Goal: Check status: Check status

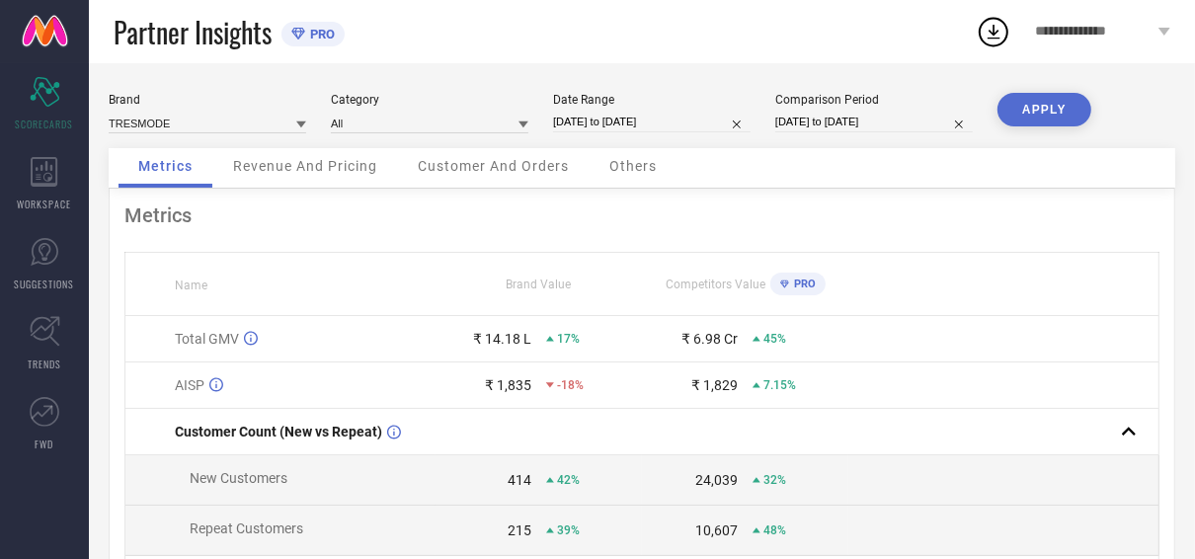
select select "6"
select select "2025"
select select "7"
select select "2025"
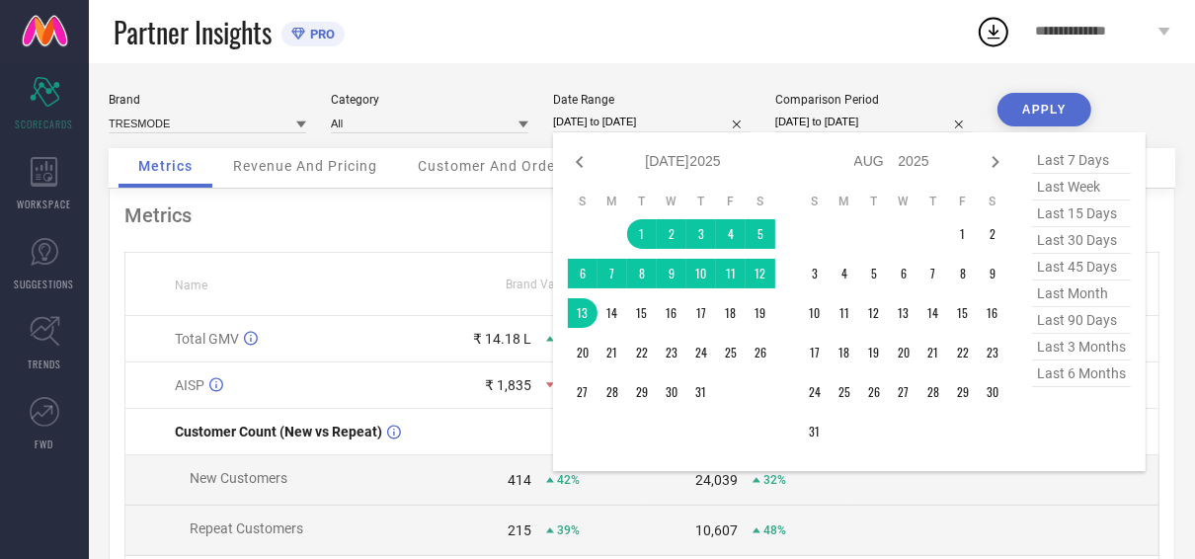
click at [662, 120] on input "[DATE] to [DATE]" at bounding box center [651, 122] width 197 height 21
click at [987, 156] on icon at bounding box center [995, 162] width 24 height 24
select select "7"
select select "2025"
select select "8"
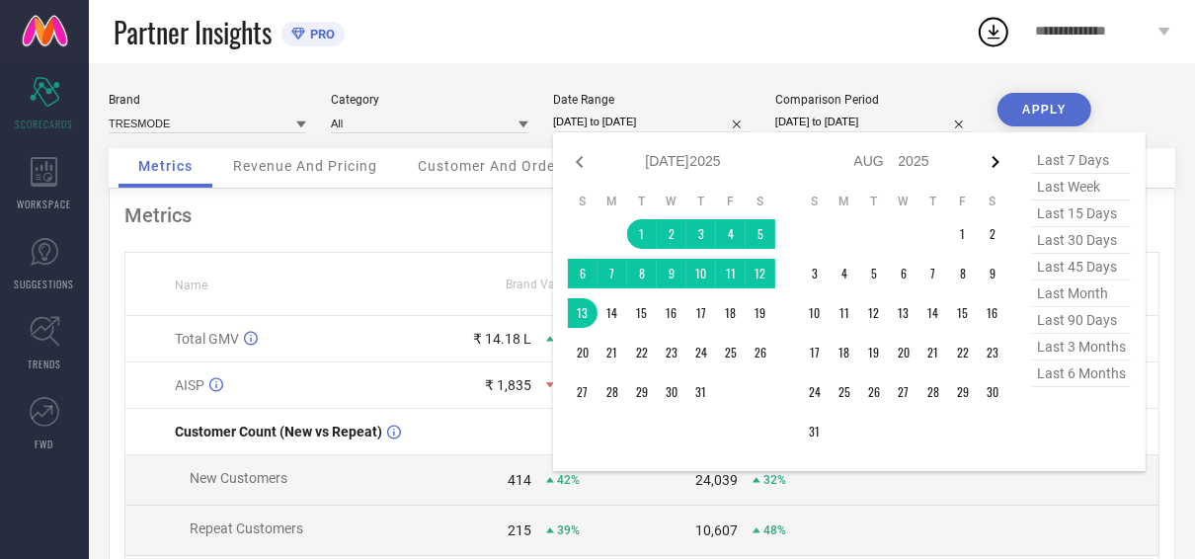
select select "2025"
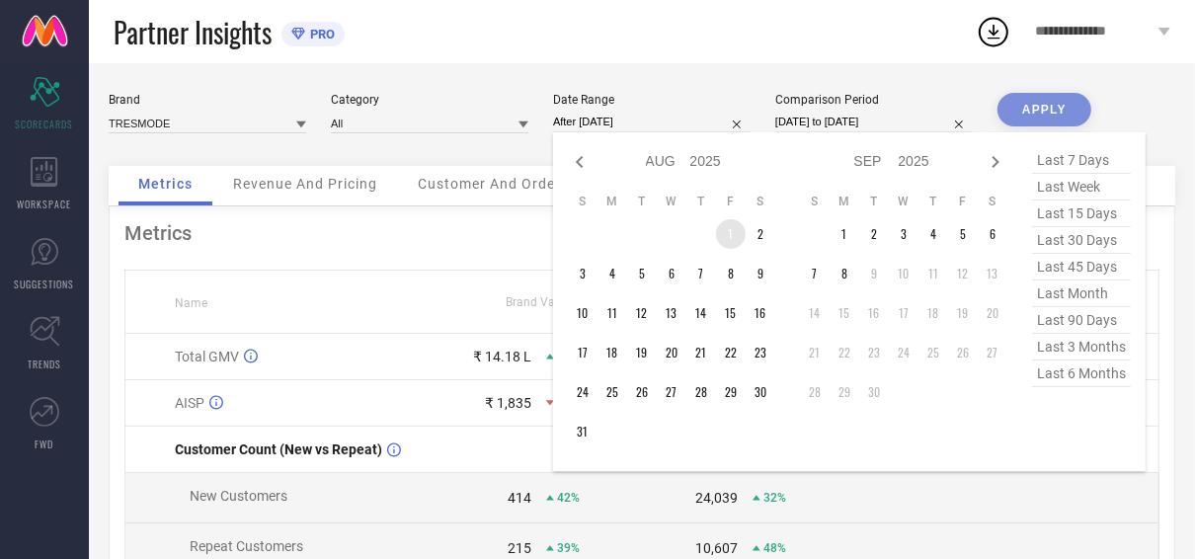
click at [731, 238] on td "1" at bounding box center [731, 234] width 30 height 30
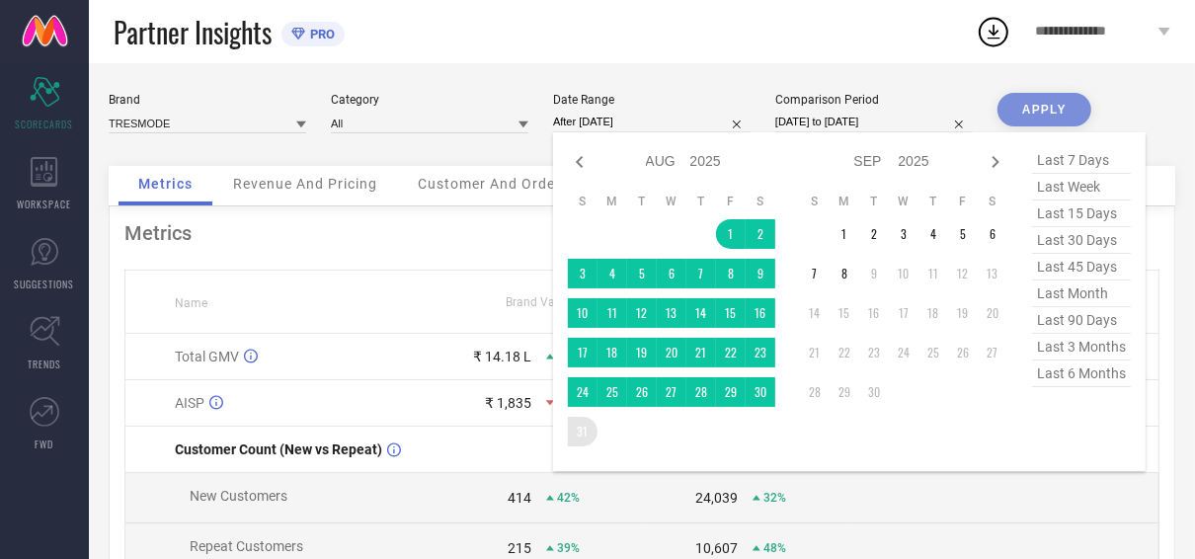
type input "[DATE] to [DATE]"
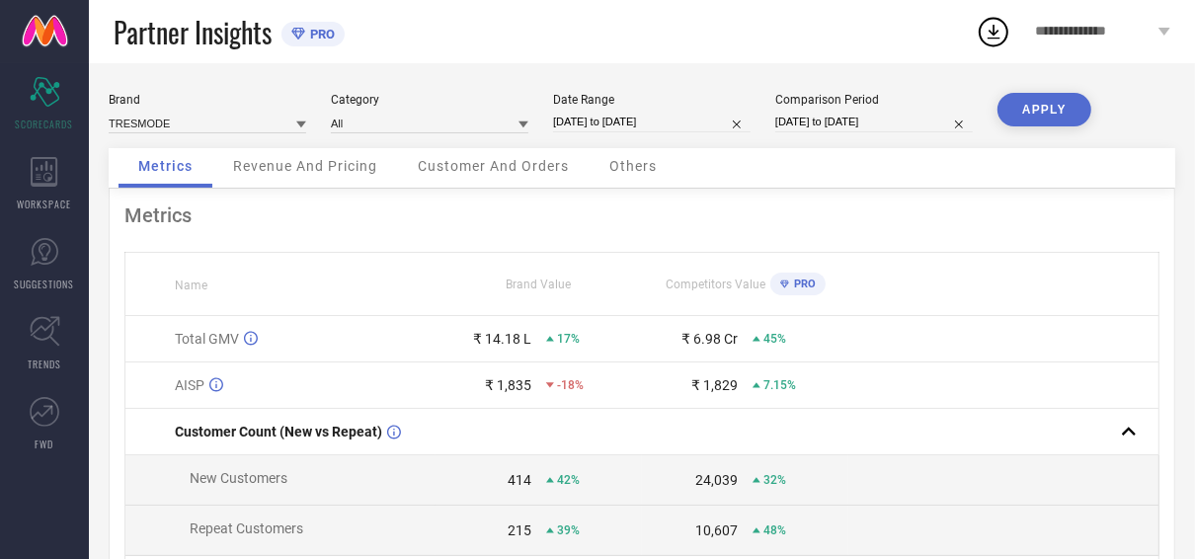
select select "6"
select select "2024"
select select "7"
select select "2024"
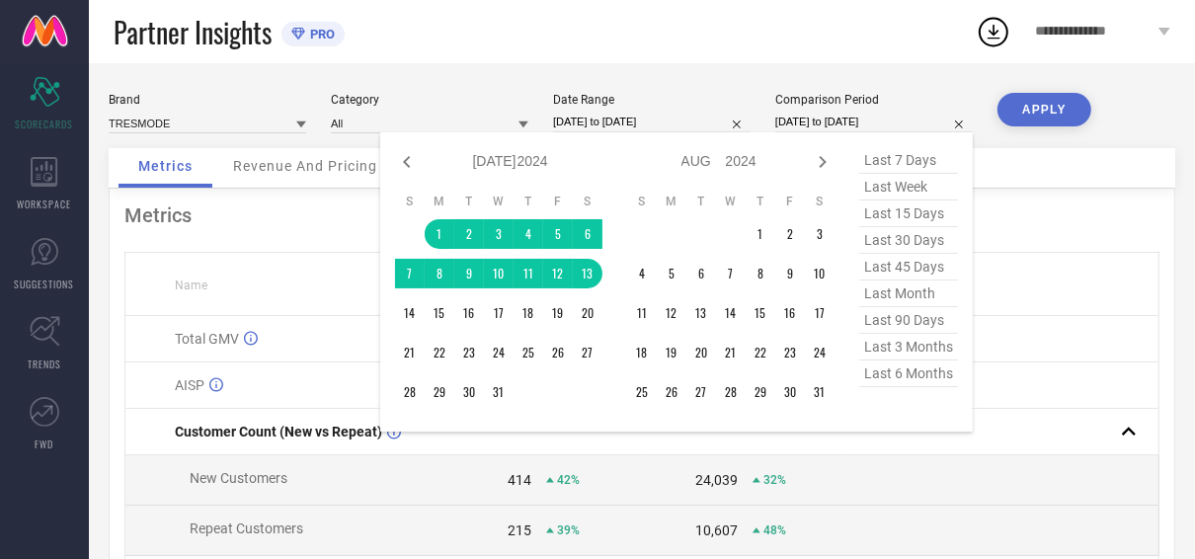
click at [897, 118] on input "[DATE] to [DATE]" at bounding box center [873, 122] width 197 height 21
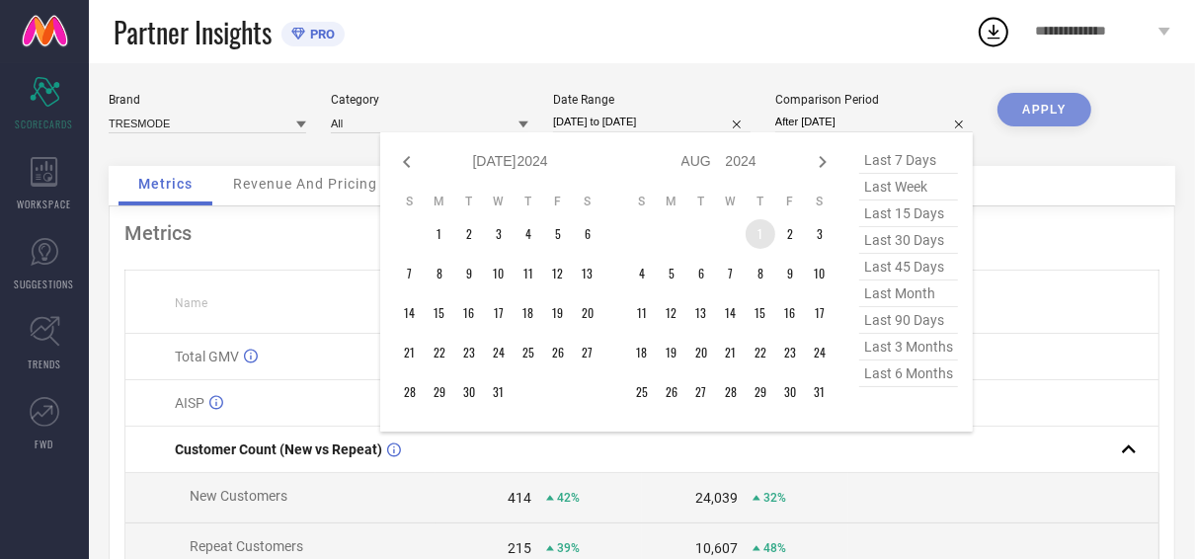
click at [765, 242] on td "1" at bounding box center [760, 234] width 30 height 30
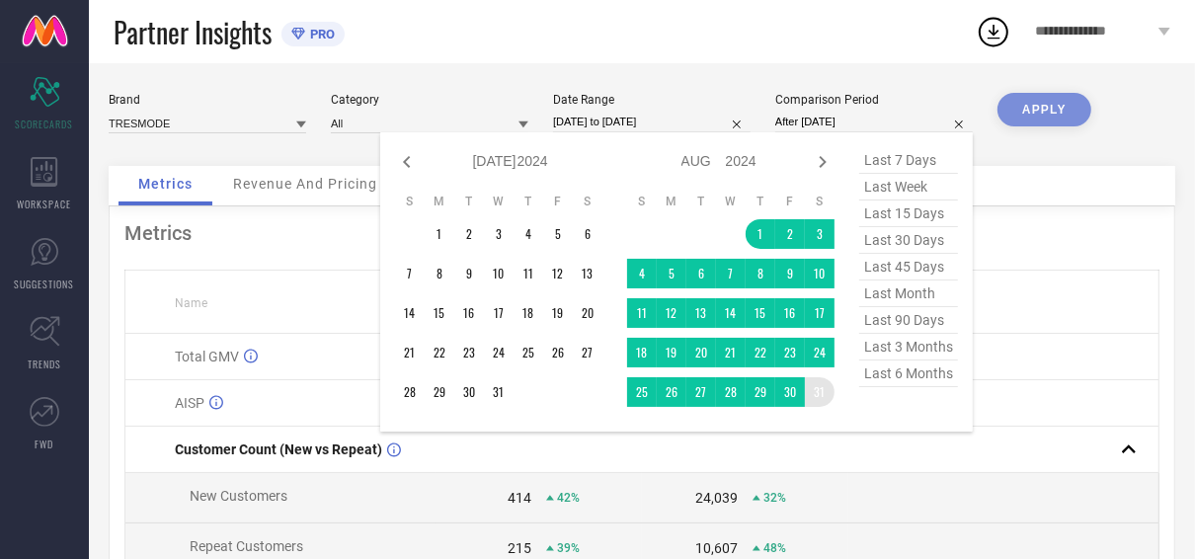
type input "[DATE] to [DATE]"
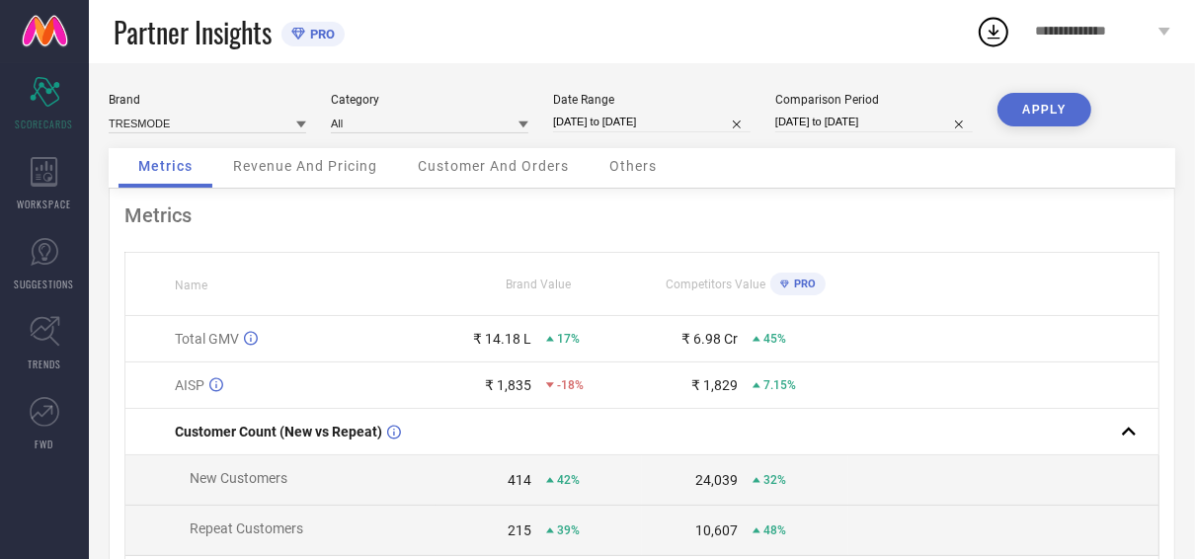
click at [1029, 110] on button "APPLY" at bounding box center [1044, 110] width 94 height 34
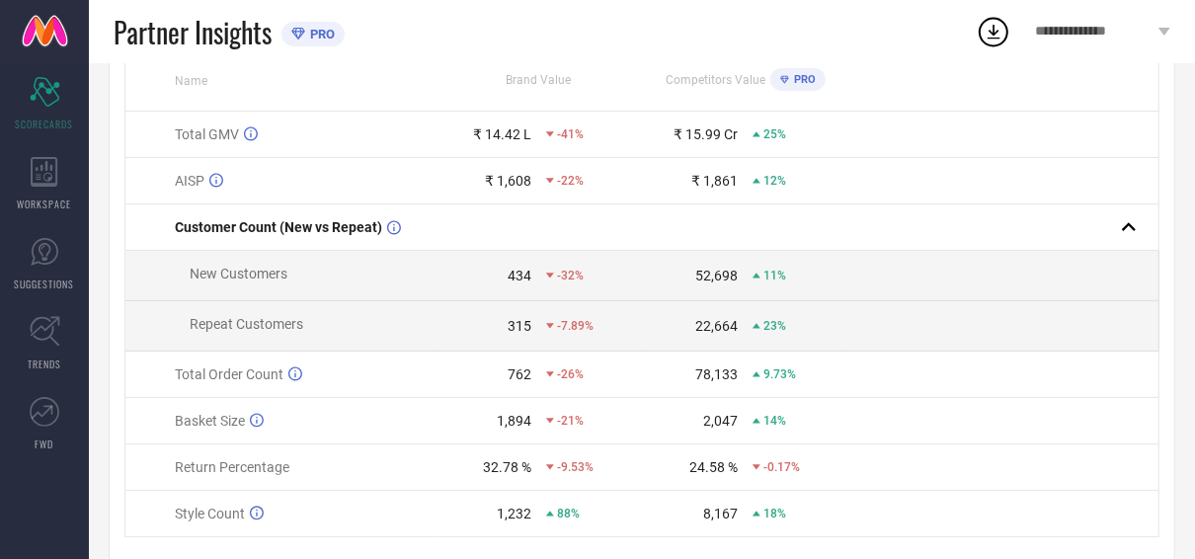
scroll to position [267, 0]
